Goal: Find specific page/section: Find specific page/section

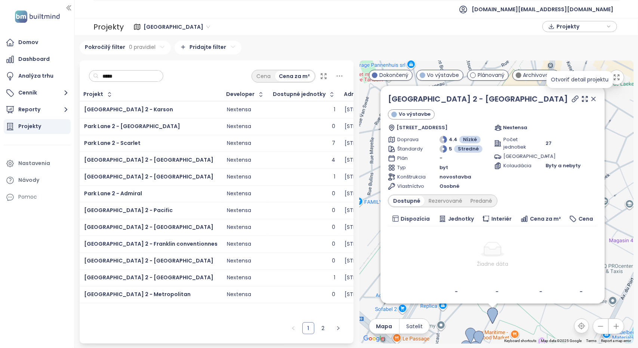
scroll to position [3, 0]
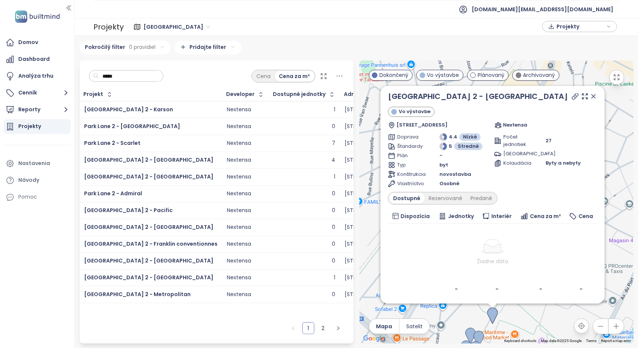
click at [592, 96] on icon at bounding box center [594, 97] width 4 height 4
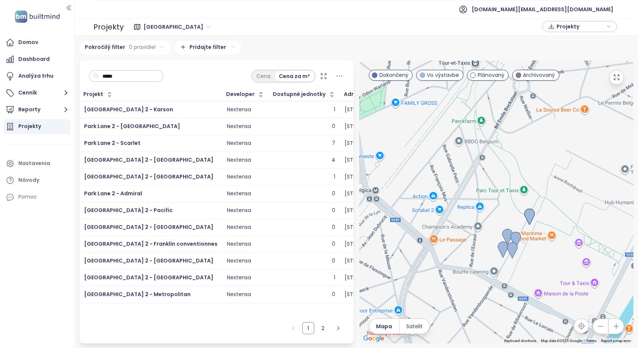
drag, startPoint x: 508, startPoint y: 287, endPoint x: 545, endPoint y: 185, distance: 108.0
click at [545, 185] on div at bounding box center [497, 202] width 274 height 283
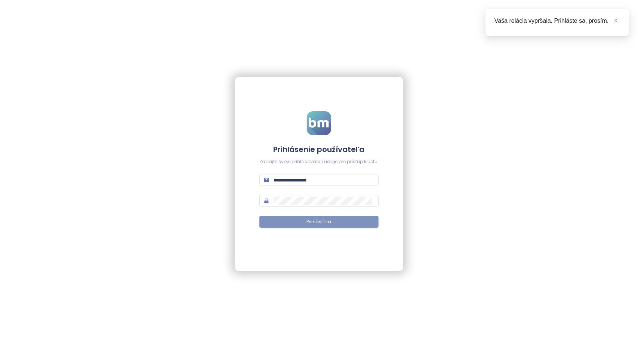
type input "**********"
click at [331, 219] on span "Prihlásiť sa" at bounding box center [319, 222] width 25 height 7
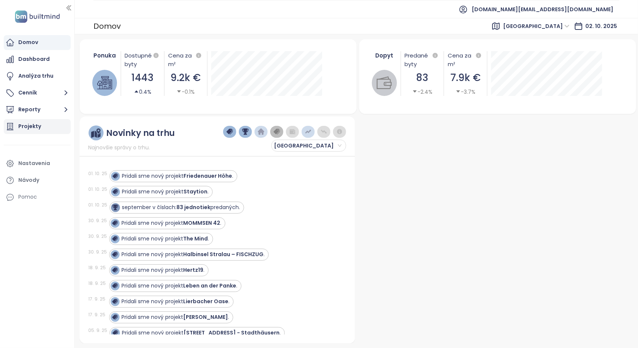
click at [39, 129] on div "Projekty" at bounding box center [29, 126] width 23 height 9
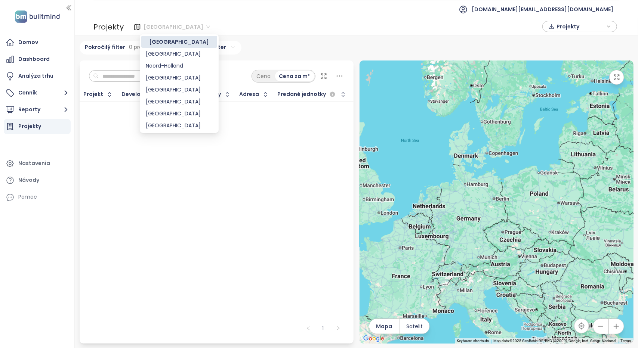
click at [153, 26] on span "[GEOGRAPHIC_DATA]" at bounding box center [177, 26] width 67 height 11
click at [161, 81] on div "[GEOGRAPHIC_DATA]" at bounding box center [179, 78] width 67 height 8
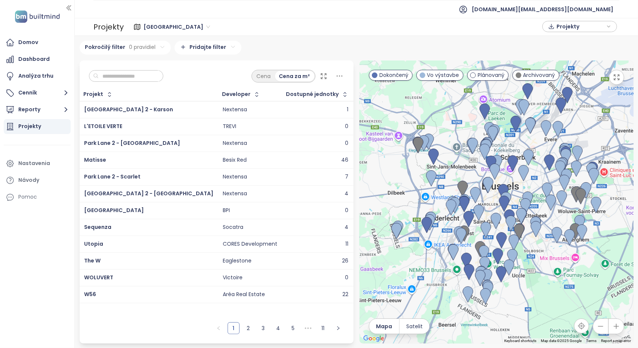
click at [139, 75] on input "text" at bounding box center [129, 76] width 61 height 11
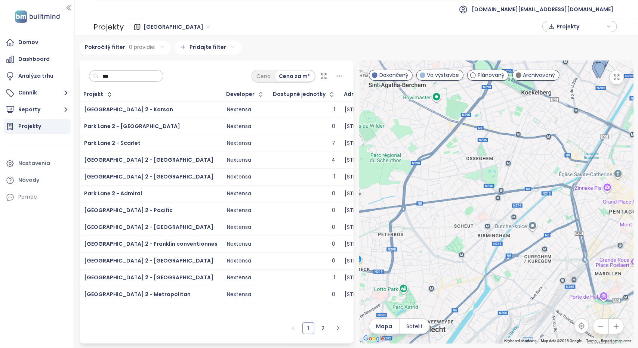
type input "***"
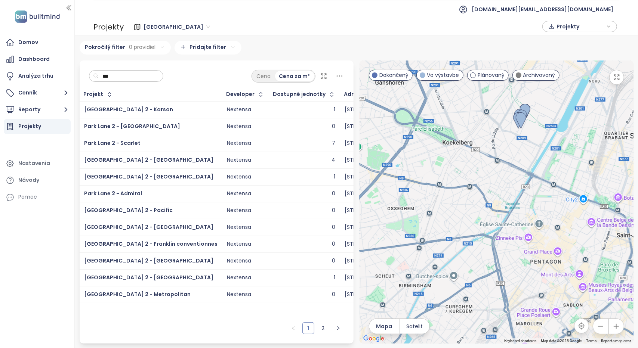
drag, startPoint x: 570, startPoint y: 129, endPoint x: 467, endPoint y: 193, distance: 121.1
click at [467, 193] on div at bounding box center [497, 202] width 274 height 283
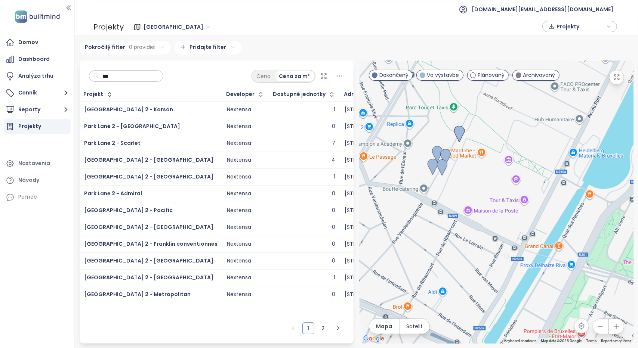
drag, startPoint x: 506, startPoint y: 140, endPoint x: 475, endPoint y: 260, distance: 123.6
click at [475, 260] on div at bounding box center [497, 202] width 274 height 283
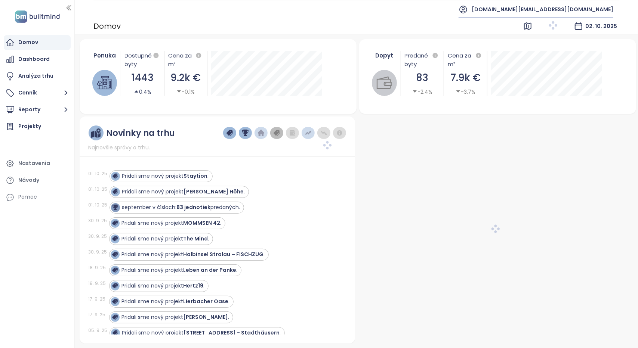
click at [594, 9] on span "[DOMAIN_NAME][EMAIL_ADDRESS][DOMAIN_NAME]" at bounding box center [543, 9] width 142 height 18
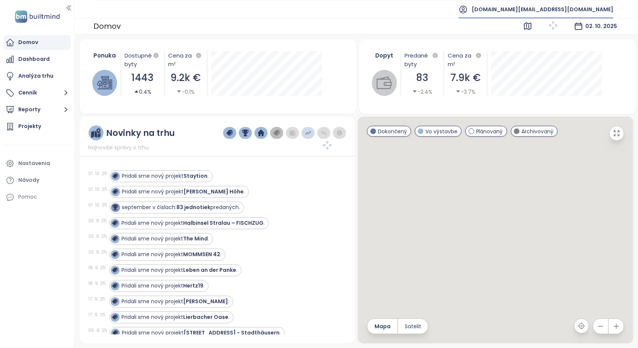
click at [572, 10] on span "[DOMAIN_NAME][EMAIL_ADDRESS][DOMAIN_NAME]" at bounding box center [543, 9] width 142 height 18
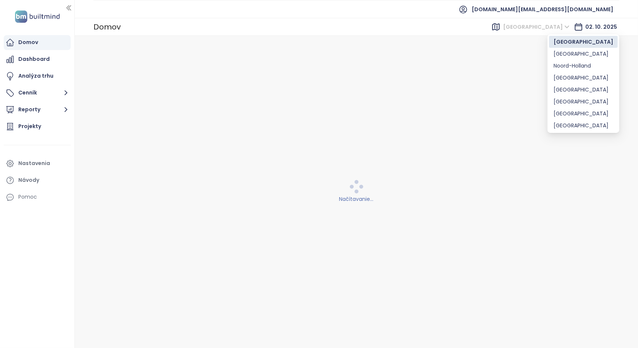
click at [567, 30] on span "[GEOGRAPHIC_DATA]" at bounding box center [536, 26] width 67 height 11
click at [582, 9] on span "[DOMAIN_NAME][EMAIL_ADDRESS][DOMAIN_NAME]" at bounding box center [543, 9] width 142 height 18
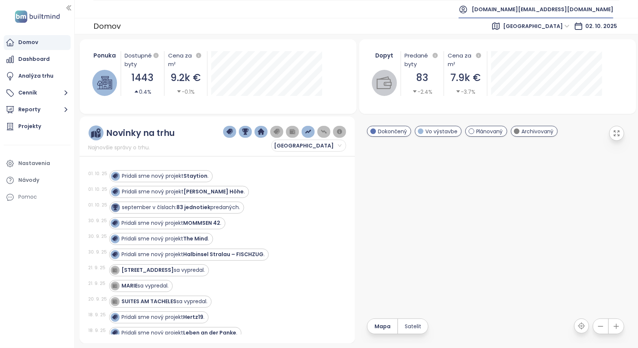
click at [575, 12] on span "[DOMAIN_NAME][EMAIL_ADDRESS][DOMAIN_NAME]" at bounding box center [543, 9] width 142 height 18
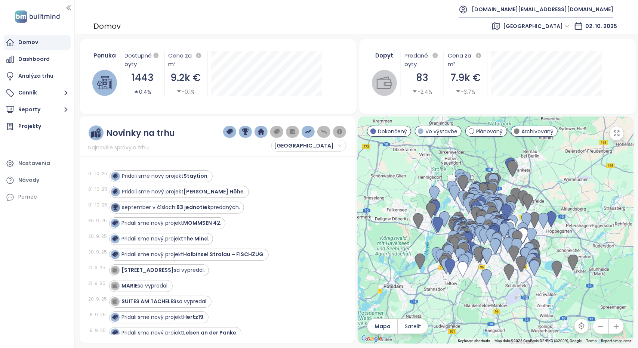
click at [576, 12] on span "[DOMAIN_NAME][EMAIL_ADDRESS][DOMAIN_NAME]" at bounding box center [543, 9] width 142 height 18
click at [570, 30] on span "Odhlásiť sa" at bounding box center [560, 29] width 30 height 7
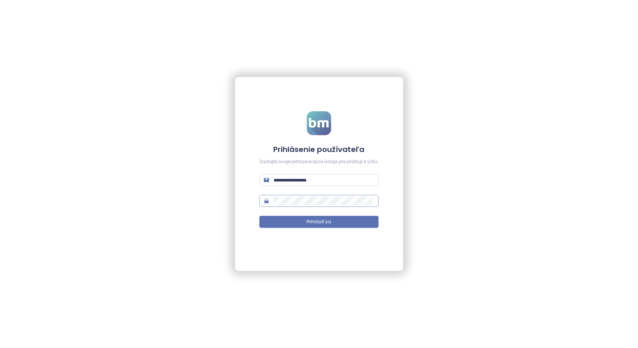
type input "**********"
click at [336, 224] on button "Prihlásiť sa" at bounding box center [318, 222] width 119 height 12
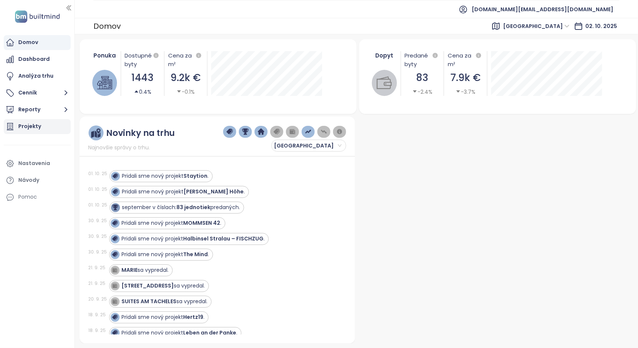
click at [25, 124] on div "Projekty" at bounding box center [29, 126] width 23 height 9
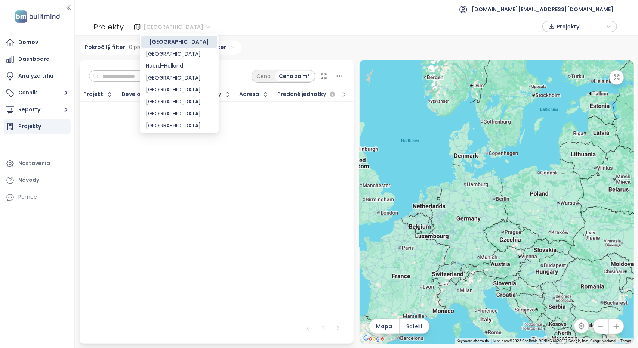
click at [157, 24] on span "[GEOGRAPHIC_DATA]" at bounding box center [177, 26] width 67 height 11
click at [170, 80] on div "[GEOGRAPHIC_DATA]" at bounding box center [179, 78] width 67 height 8
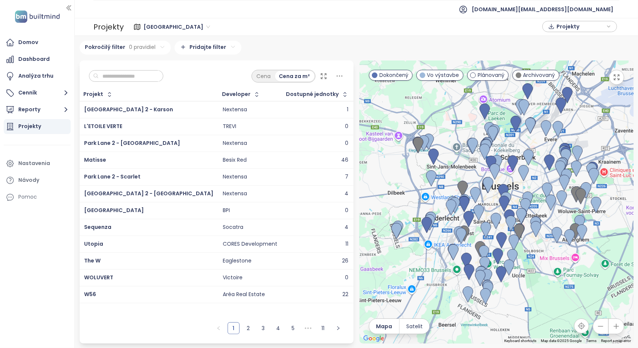
click at [147, 80] on input "text" at bounding box center [129, 76] width 61 height 11
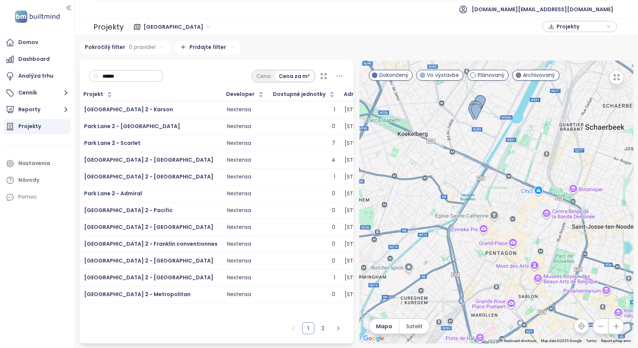
type input "******"
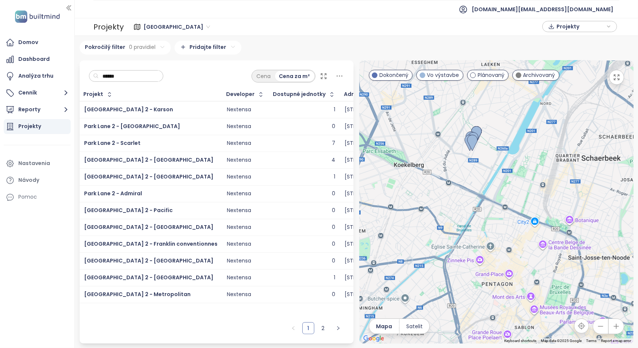
drag, startPoint x: 477, startPoint y: 148, endPoint x: 473, endPoint y: 187, distance: 39.8
click at [473, 187] on div at bounding box center [497, 202] width 274 height 283
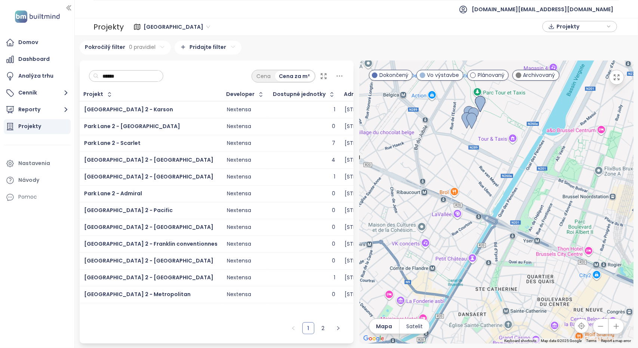
click at [158, 24] on span "[GEOGRAPHIC_DATA]" at bounding box center [177, 26] width 67 height 11
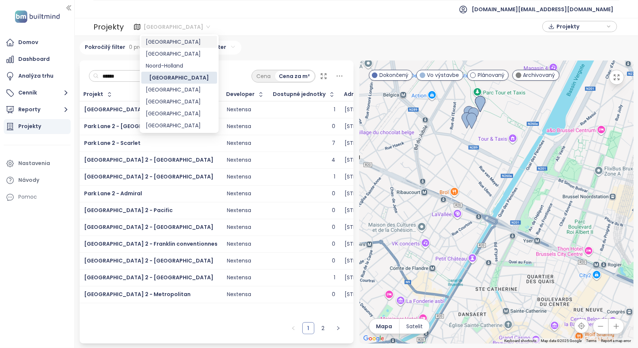
click at [159, 46] on div "[GEOGRAPHIC_DATA]" at bounding box center [179, 42] width 76 height 12
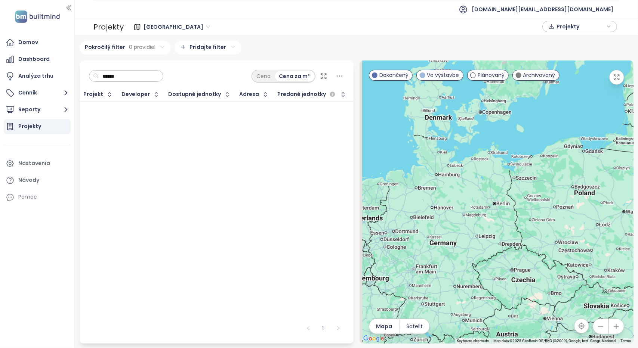
drag, startPoint x: 497, startPoint y: 196, endPoint x: 570, endPoint y: 242, distance: 85.9
click at [570, 242] on div at bounding box center [497, 202] width 274 height 283
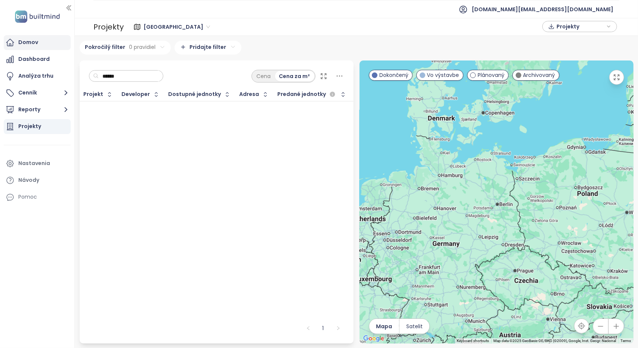
click at [40, 46] on div "Domov" at bounding box center [37, 42] width 67 height 15
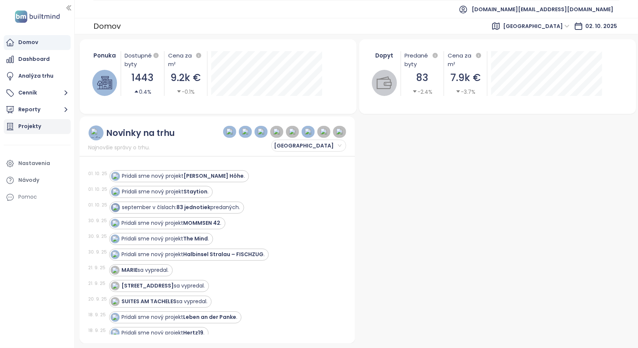
click at [27, 124] on div "Projekty" at bounding box center [29, 126] width 23 height 9
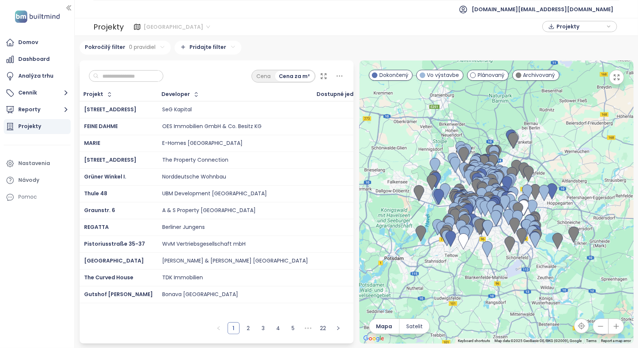
click at [154, 27] on span "[GEOGRAPHIC_DATA]" at bounding box center [177, 26] width 67 height 11
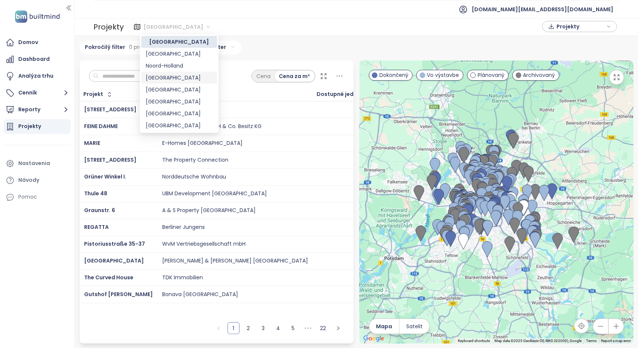
click at [158, 81] on div "[GEOGRAPHIC_DATA]" at bounding box center [179, 78] width 67 height 8
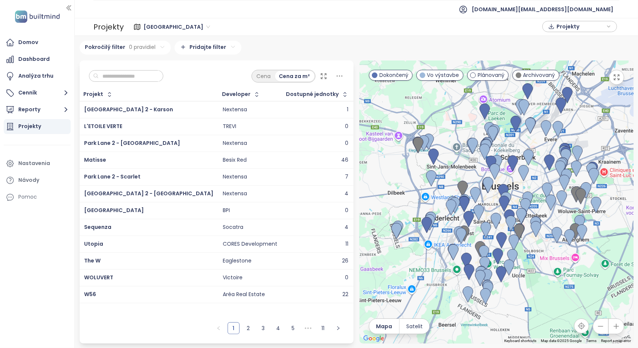
click at [147, 77] on input "text" at bounding box center [129, 76] width 61 height 11
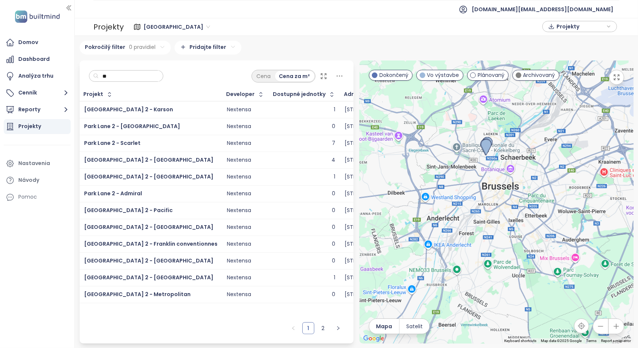
type input "***"
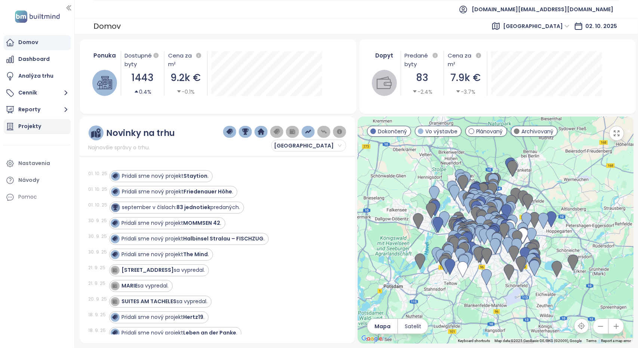
click at [41, 126] on div "Projekty" at bounding box center [37, 126] width 67 height 15
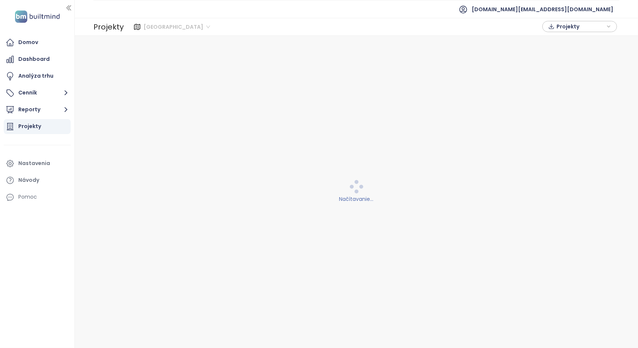
click at [150, 25] on span "[GEOGRAPHIC_DATA]" at bounding box center [177, 26] width 67 height 11
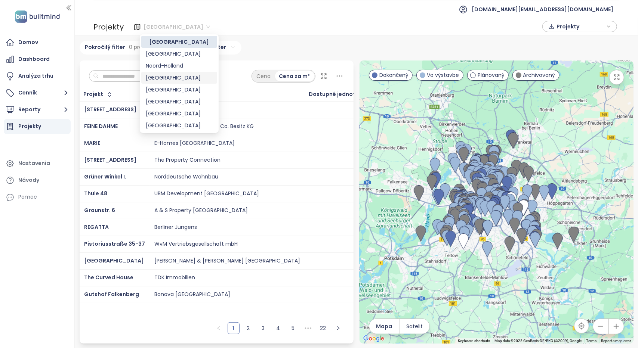
click at [169, 76] on div "[GEOGRAPHIC_DATA]" at bounding box center [179, 78] width 67 height 8
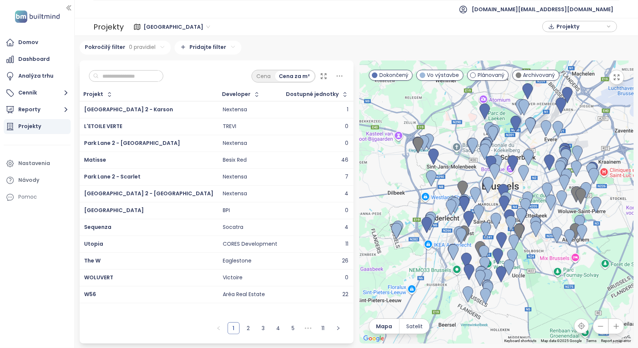
click at [138, 77] on input "text" at bounding box center [129, 76] width 61 height 11
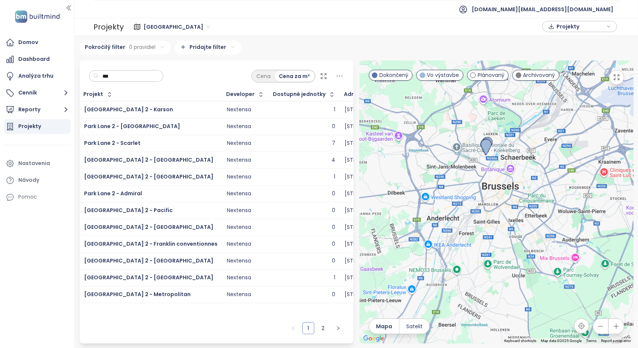
type input "***"
click at [561, 10] on span "[DOMAIN_NAME][EMAIL_ADDRESS][DOMAIN_NAME]" at bounding box center [543, 9] width 142 height 18
click at [558, 31] on span "Odhlásiť sa" at bounding box center [560, 29] width 30 height 7
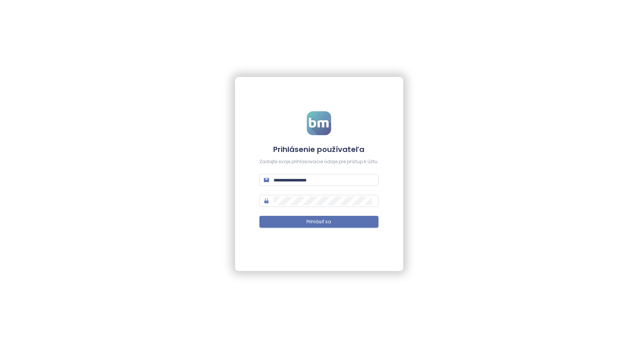
type input "**********"
click at [354, 223] on button "Prihlásiť sa" at bounding box center [318, 222] width 119 height 12
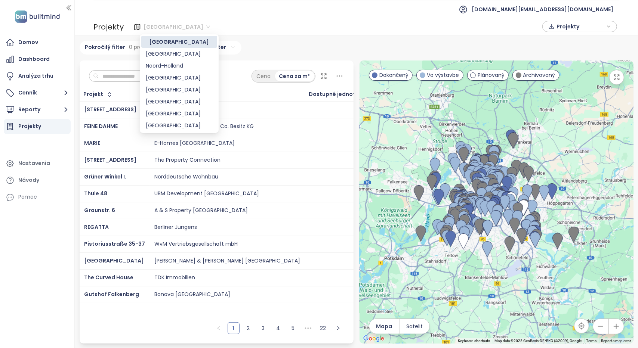
click at [146, 27] on span "[GEOGRAPHIC_DATA]" at bounding box center [177, 26] width 67 height 11
click at [160, 76] on div "[GEOGRAPHIC_DATA]" at bounding box center [179, 78] width 67 height 8
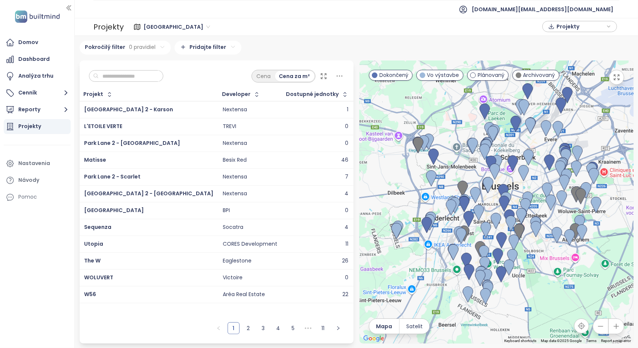
click at [128, 78] on input "text" at bounding box center [129, 76] width 61 height 11
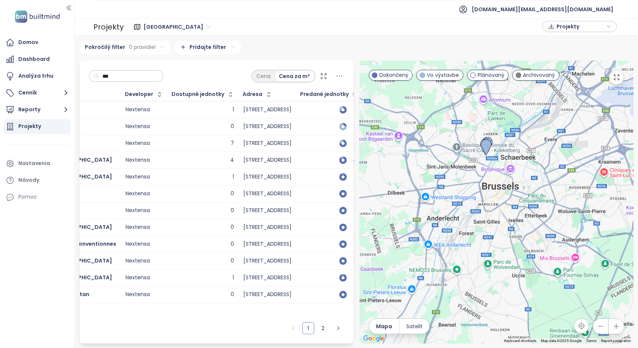
scroll to position [0, 104]
type input "***"
click at [483, 163] on div at bounding box center [497, 202] width 274 height 283
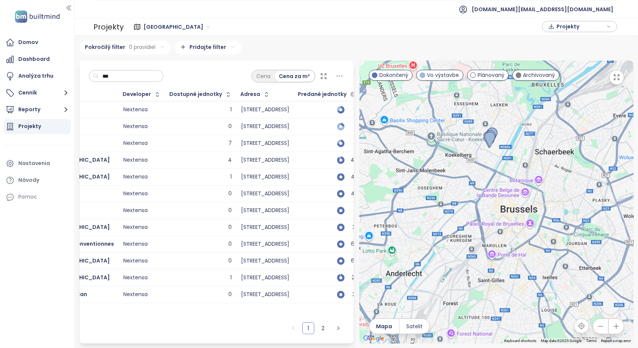
click at [483, 163] on div at bounding box center [497, 202] width 274 height 283
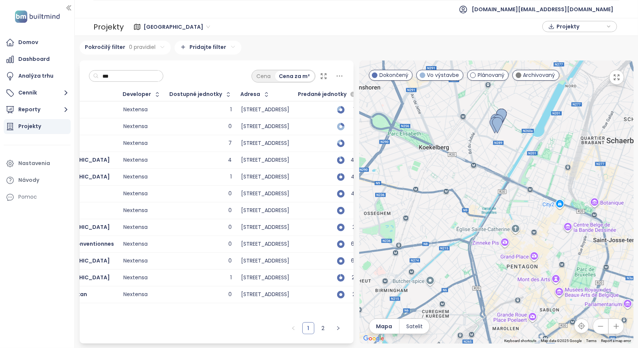
click at [490, 153] on div at bounding box center [497, 202] width 274 height 283
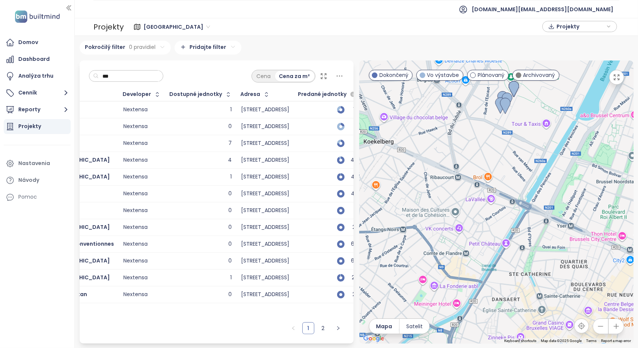
click at [495, 135] on div at bounding box center [497, 202] width 274 height 283
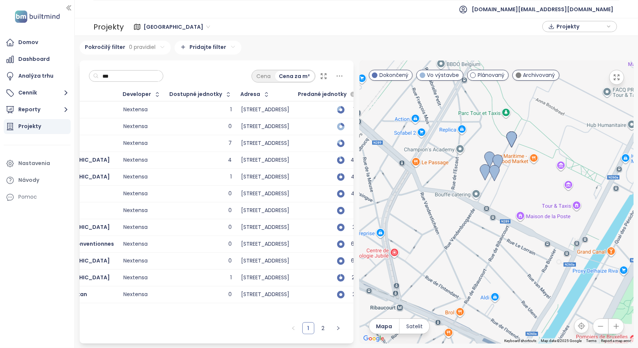
drag, startPoint x: 501, startPoint y: 128, endPoint x: 479, endPoint y: 222, distance: 95.9
click at [479, 222] on div at bounding box center [497, 202] width 274 height 283
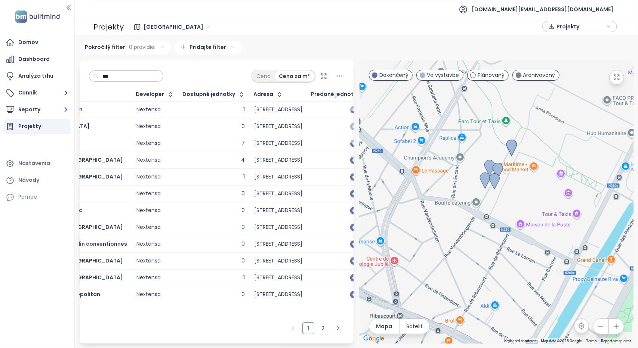
scroll to position [0, 0]
